Goal: Transaction & Acquisition: Purchase product/service

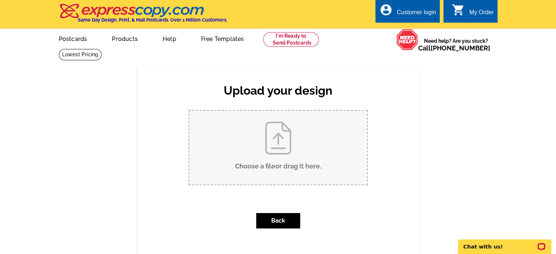
click at [276, 168] on input "Choose a file or drag it here ." at bounding box center [278, 148] width 178 height 74
type input "C:\fakepath\page1.pdf"
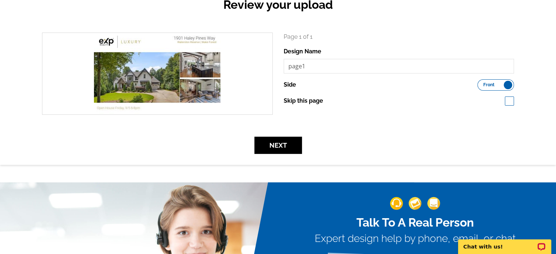
scroll to position [73, 0]
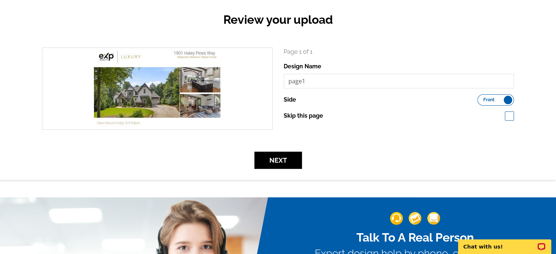
click at [512, 118] on span at bounding box center [509, 116] width 9 height 9
click at [511, 118] on span at bounding box center [509, 116] width 9 height 9
checkbox input "false"
click at [317, 84] on input "page1" at bounding box center [399, 81] width 231 height 15
click at [285, 162] on button "Next" at bounding box center [279, 160] width 48 height 17
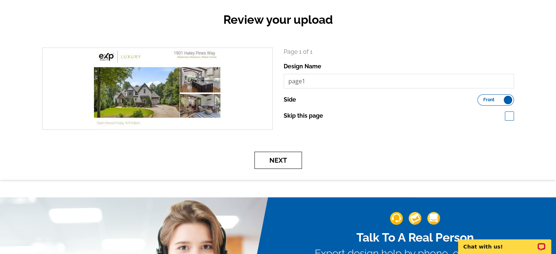
scroll to position [0, 0]
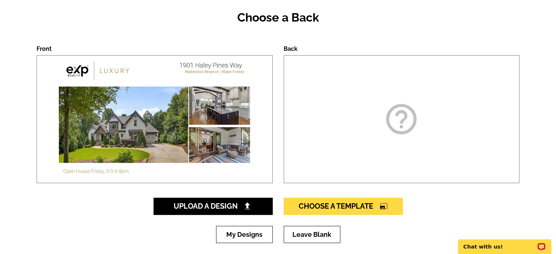
scroll to position [110, 0]
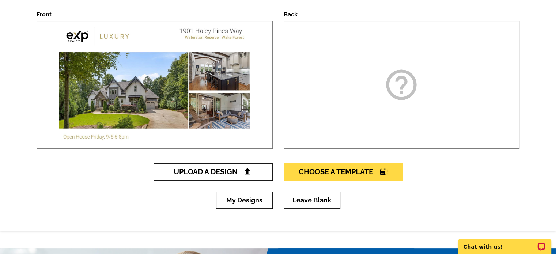
click at [215, 171] on span "Upload A Design" at bounding box center [213, 171] width 79 height 9
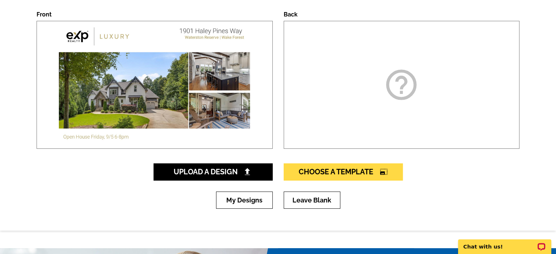
click at [406, 89] on icon "help_outline" at bounding box center [401, 85] width 37 height 37
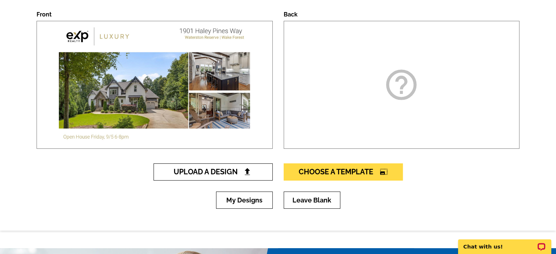
click at [251, 176] on span "Upload A Design" at bounding box center [213, 171] width 79 height 9
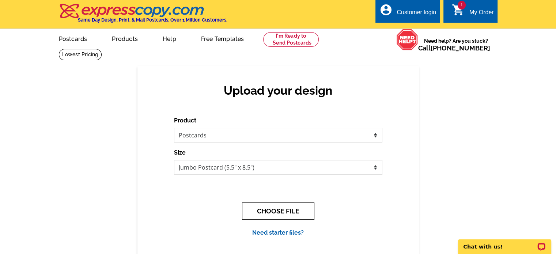
click at [267, 212] on button "CHOOSE FILE" at bounding box center [278, 211] width 72 height 17
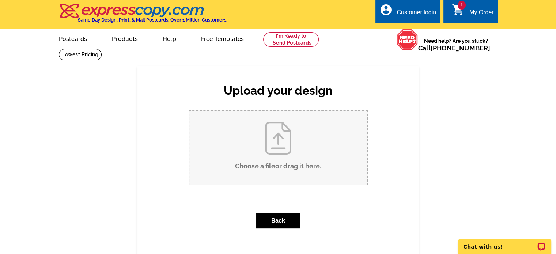
click at [283, 153] on input "Choose a file or drag it here ." at bounding box center [278, 148] width 178 height 74
click at [279, 220] on button "Back" at bounding box center [278, 220] width 44 height 15
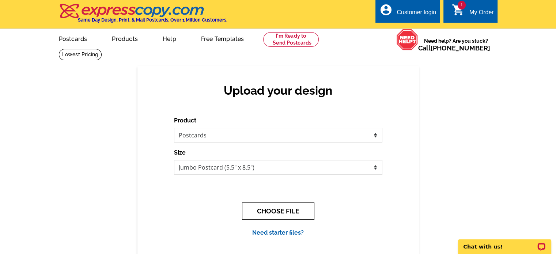
click at [281, 207] on button "CHOOSE FILE" at bounding box center [278, 211] width 72 height 17
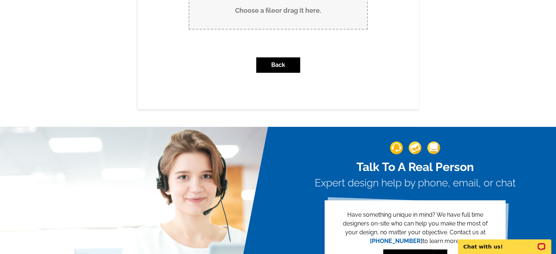
scroll to position [37, 0]
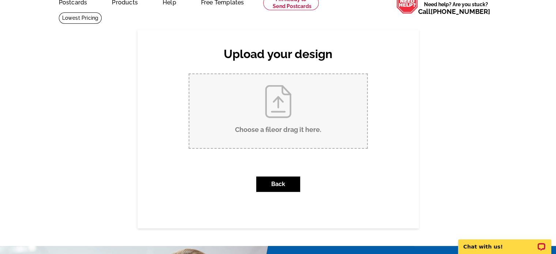
click at [265, 130] on input "Choose a file or drag it here ." at bounding box center [278, 111] width 178 height 74
type input "C:\fakepath\page2.pdf"
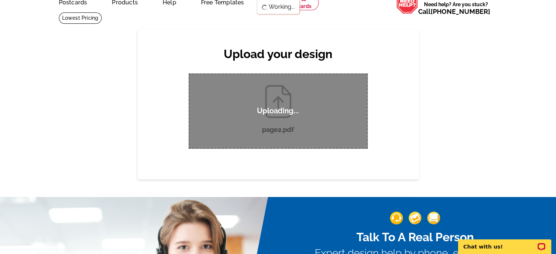
scroll to position [0, 0]
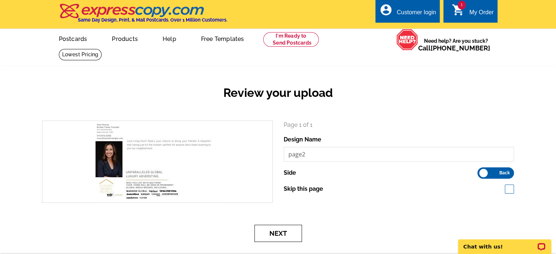
click at [280, 240] on button "Next" at bounding box center [279, 233] width 48 height 17
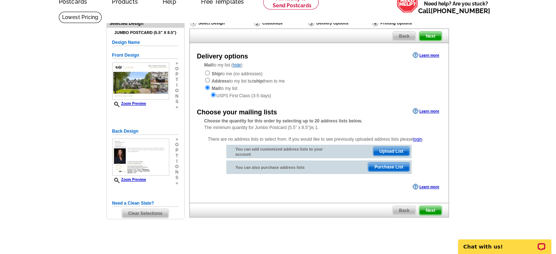
scroll to position [37, 0]
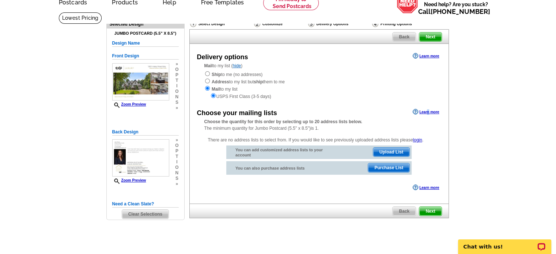
click at [428, 111] on link "Learn more" at bounding box center [426, 112] width 26 height 6
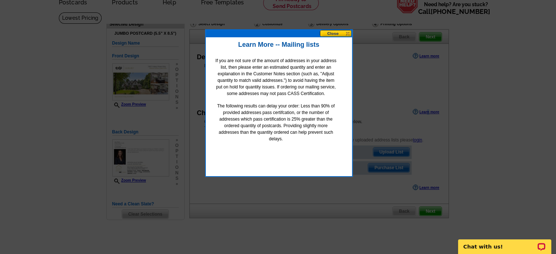
click at [332, 35] on button at bounding box center [336, 33] width 32 height 7
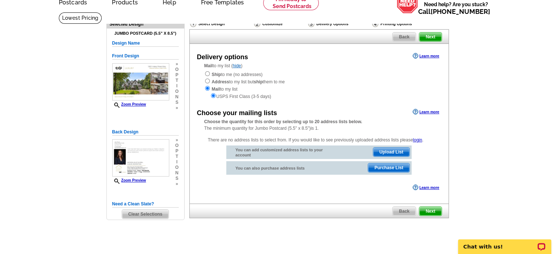
click at [396, 154] on span "Upload List" at bounding box center [391, 152] width 36 height 9
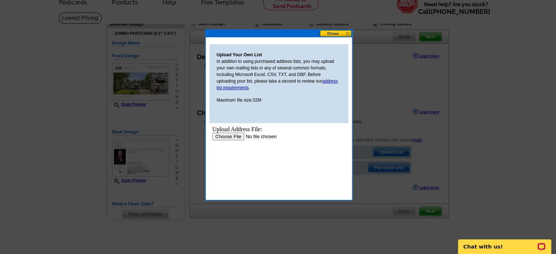
scroll to position [0, 0]
click at [225, 137] on input "file" at bounding box center [258, 137] width 93 height 8
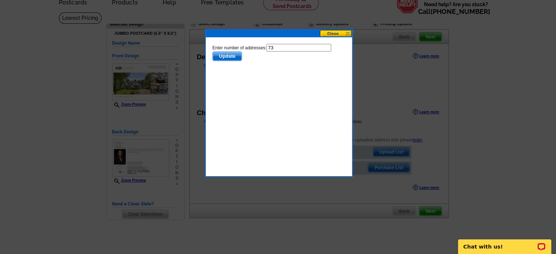
drag, startPoint x: 275, startPoint y: 46, endPoint x: 271, endPoint y: 46, distance: 3.7
click at [271, 46] on input "73" at bounding box center [298, 48] width 65 height 8
type input "72"
click at [235, 54] on span "Update" at bounding box center [226, 56] width 29 height 9
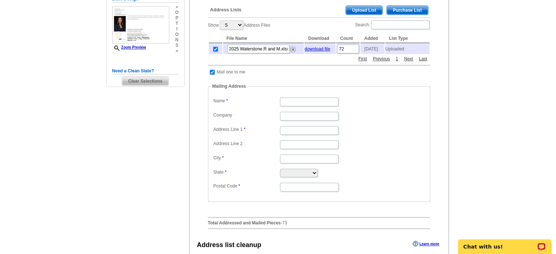
scroll to position [183, 0]
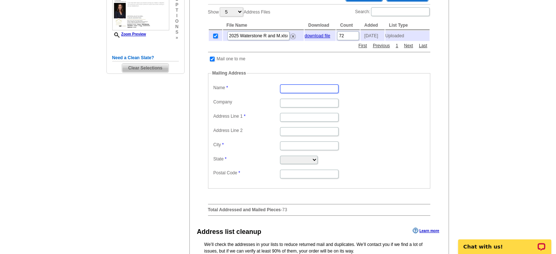
click at [300, 93] on input "Name" at bounding box center [309, 88] width 59 height 9
type input "Amy Penner"
type input "7617 Cairnesford Way"
type input "Wake Forest"
select select "NC"
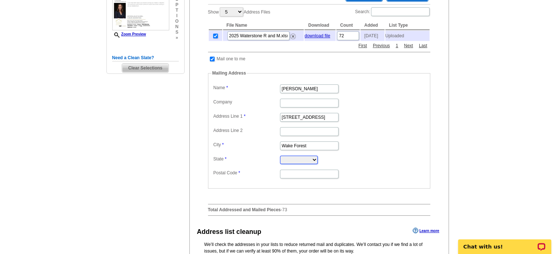
type input "27587"
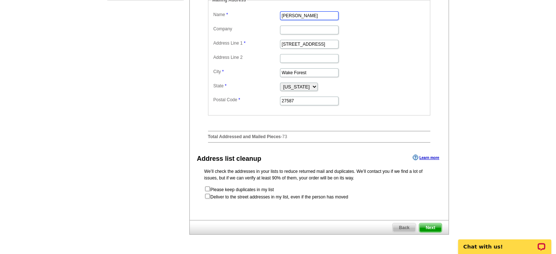
scroll to position [293, 0]
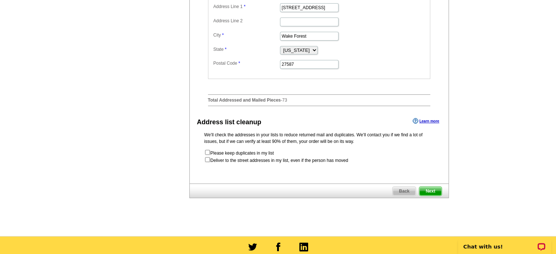
click at [432, 192] on span "Next" at bounding box center [430, 191] width 22 height 9
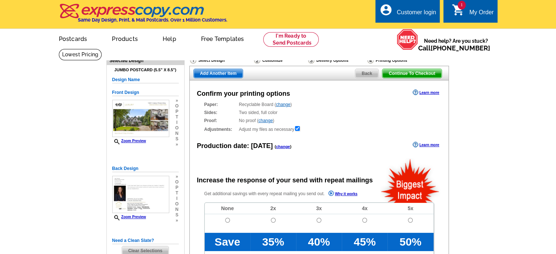
radio input "false"
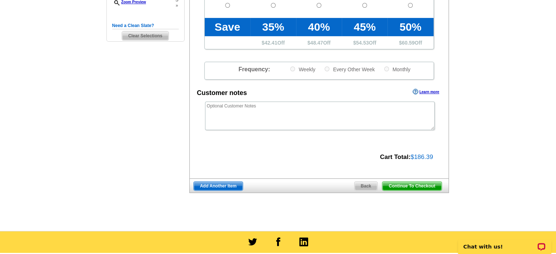
scroll to position [219, 0]
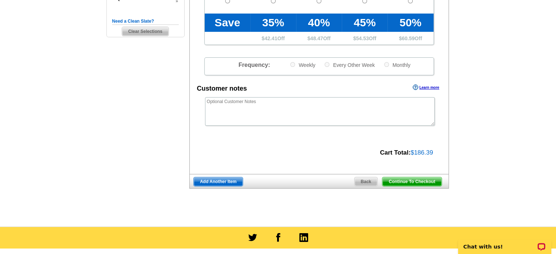
click at [400, 180] on span "Continue To Checkout" at bounding box center [411, 181] width 59 height 9
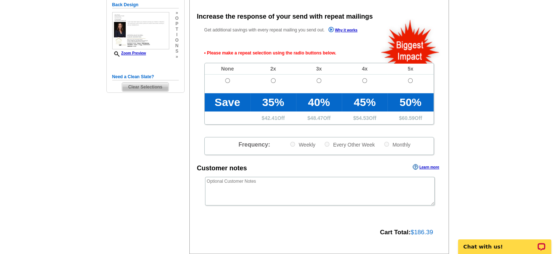
scroll to position [164, 0]
click at [227, 82] on input "radio" at bounding box center [227, 80] width 5 height 5
radio input "true"
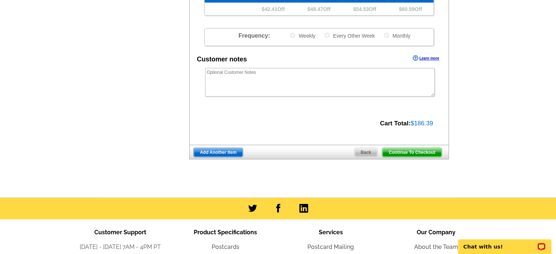
scroll to position [274, 0]
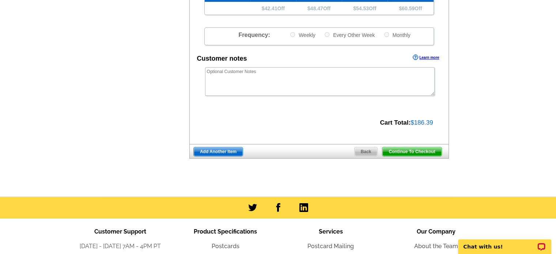
click at [424, 149] on span "Continue To Checkout" at bounding box center [411, 151] width 59 height 9
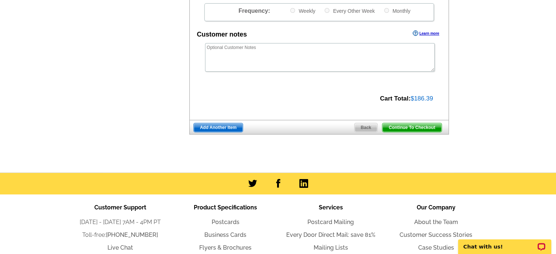
scroll to position [249, 0]
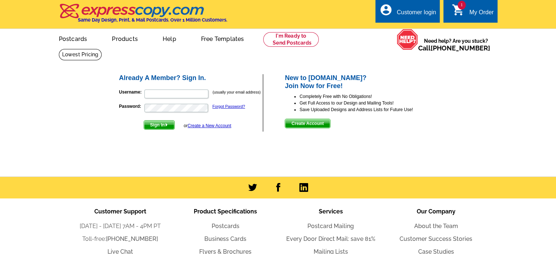
click at [176, 89] on p "Username: (usually your email address)" at bounding box center [191, 94] width 144 height 10
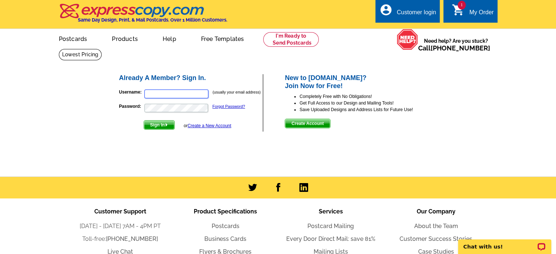
click at [178, 95] on input "Username:" at bounding box center [176, 94] width 64 height 9
type input "[EMAIL_ADDRESS][DOMAIN_NAME]"
click at [144, 120] on button "Sign In" at bounding box center [159, 125] width 31 height 10
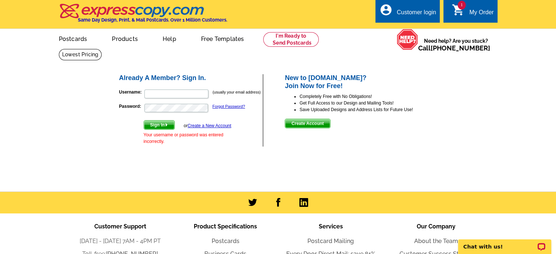
click at [484, 10] on div "My Order" at bounding box center [482, 14] width 24 height 10
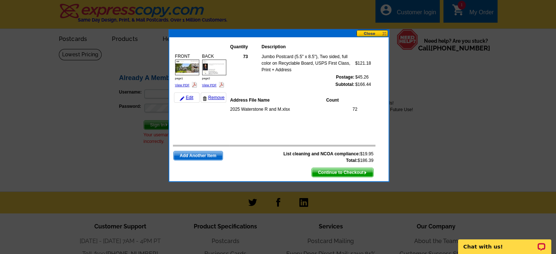
click at [347, 171] on span "Continue to Checkout" at bounding box center [342, 172] width 61 height 9
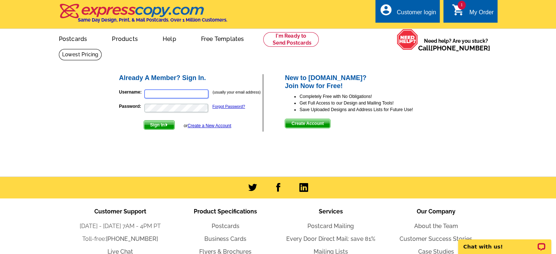
click at [176, 94] on input "Username:" at bounding box center [176, 94] width 64 height 9
type input "[EMAIL_ADDRESS][DOMAIN_NAME]"
click at [144, 120] on button "Sign In" at bounding box center [159, 125] width 31 height 10
